Goal: Information Seeking & Learning: Learn about a topic

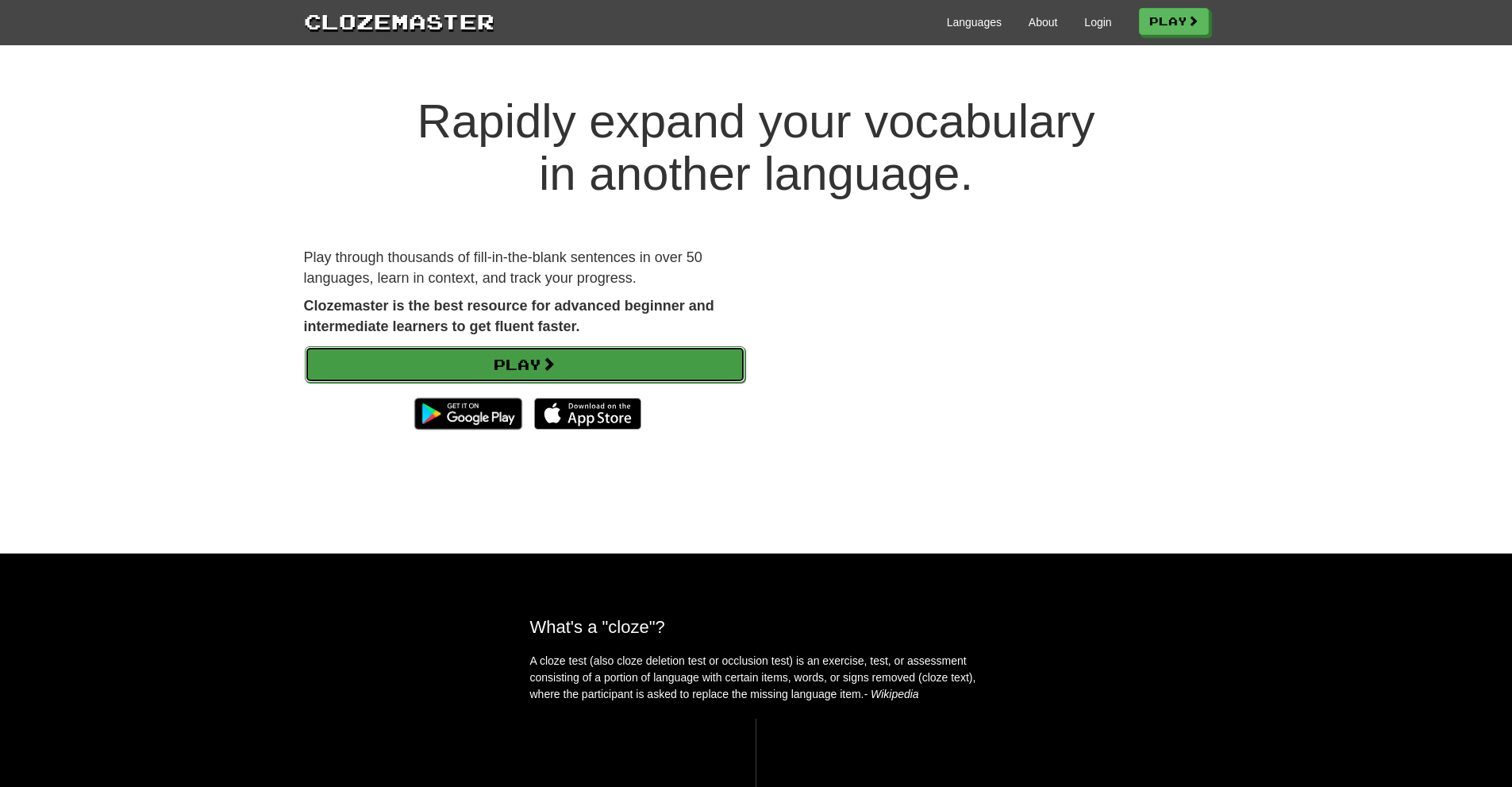
click at [645, 366] on link "Play" at bounding box center [525, 364] width 441 height 36
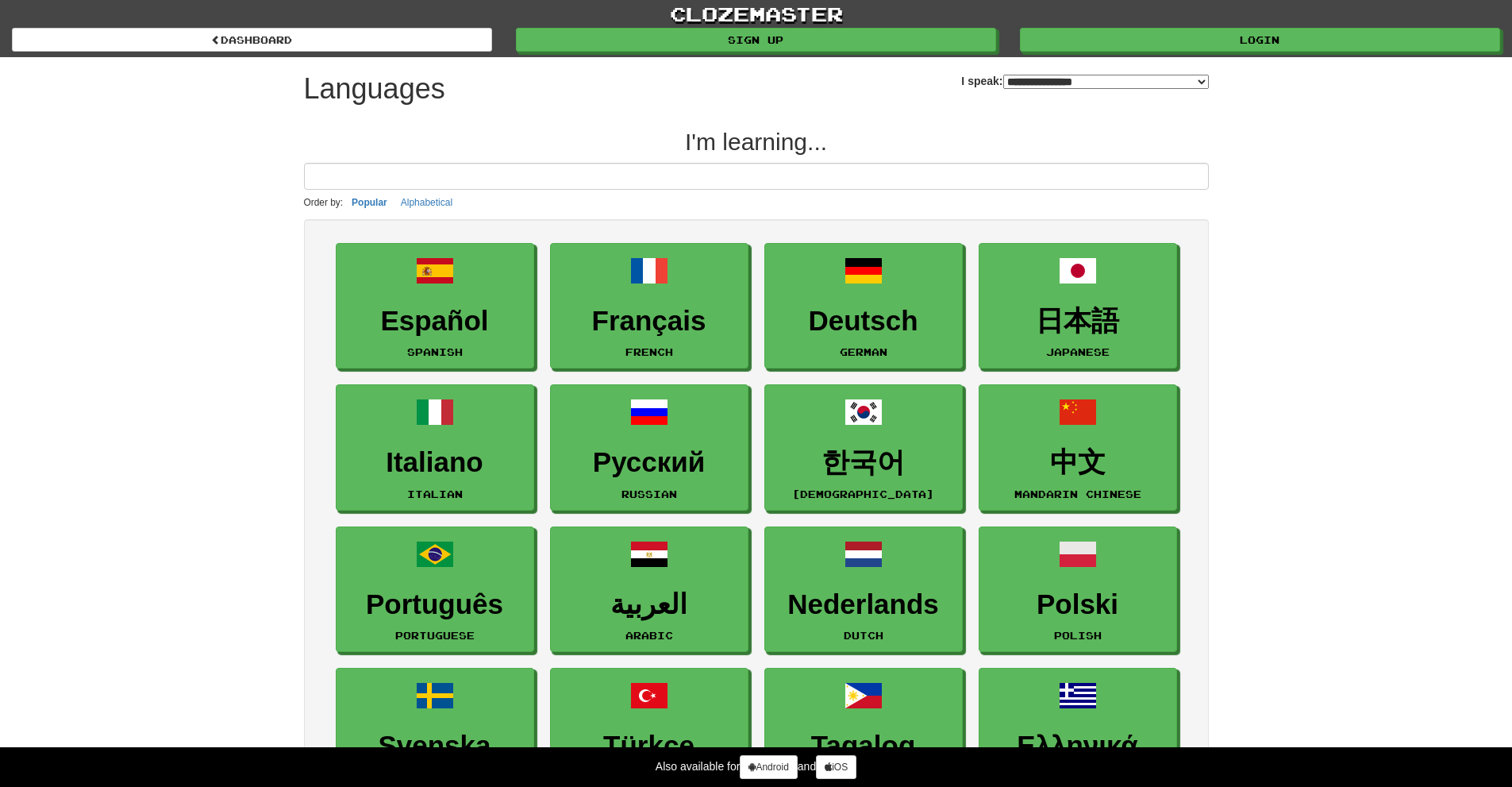
select select "*******"
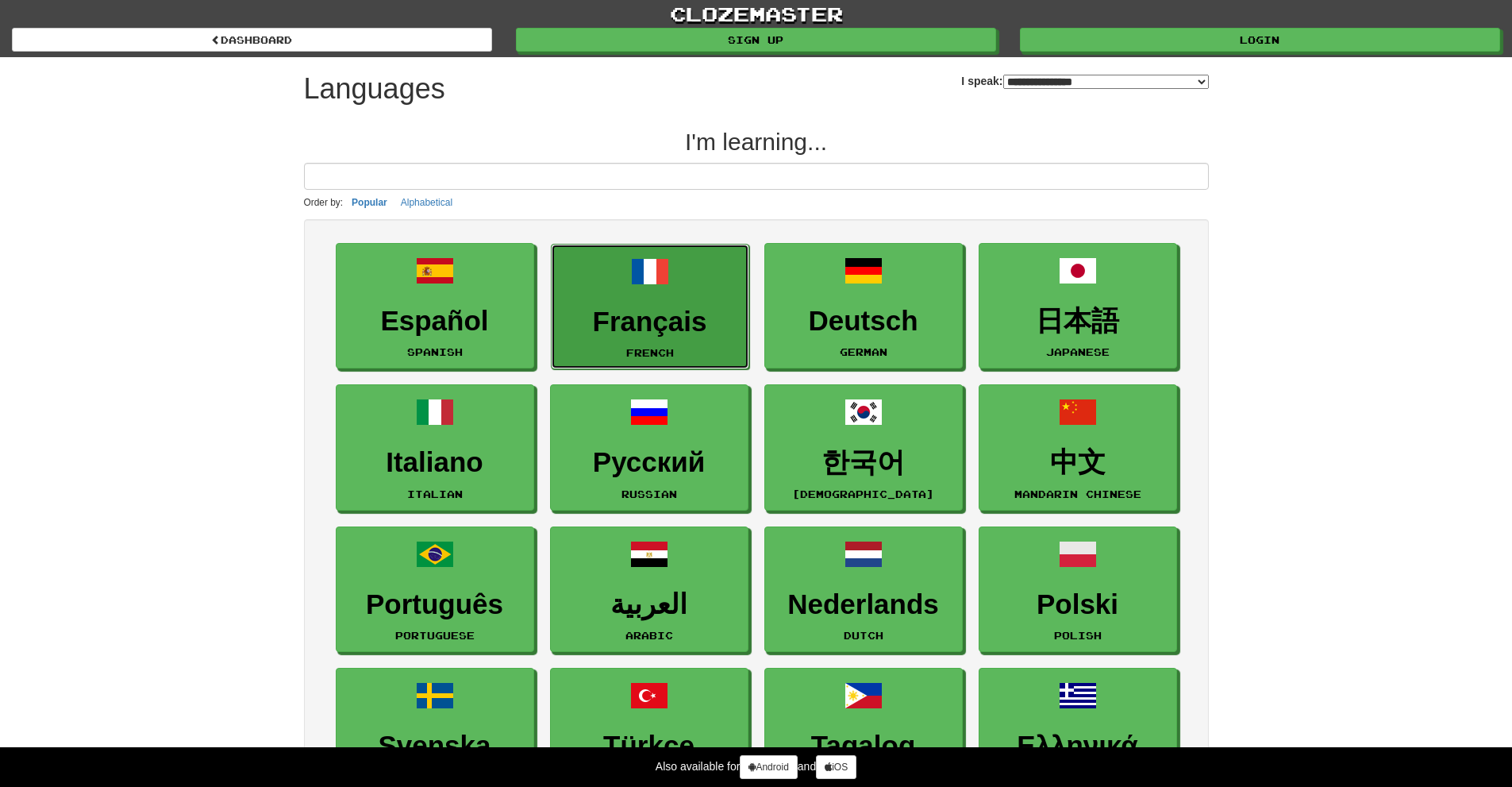
click at [619, 292] on link "Français French" at bounding box center [649, 307] width 198 height 127
